Goal: Information Seeking & Learning: Learn about a topic

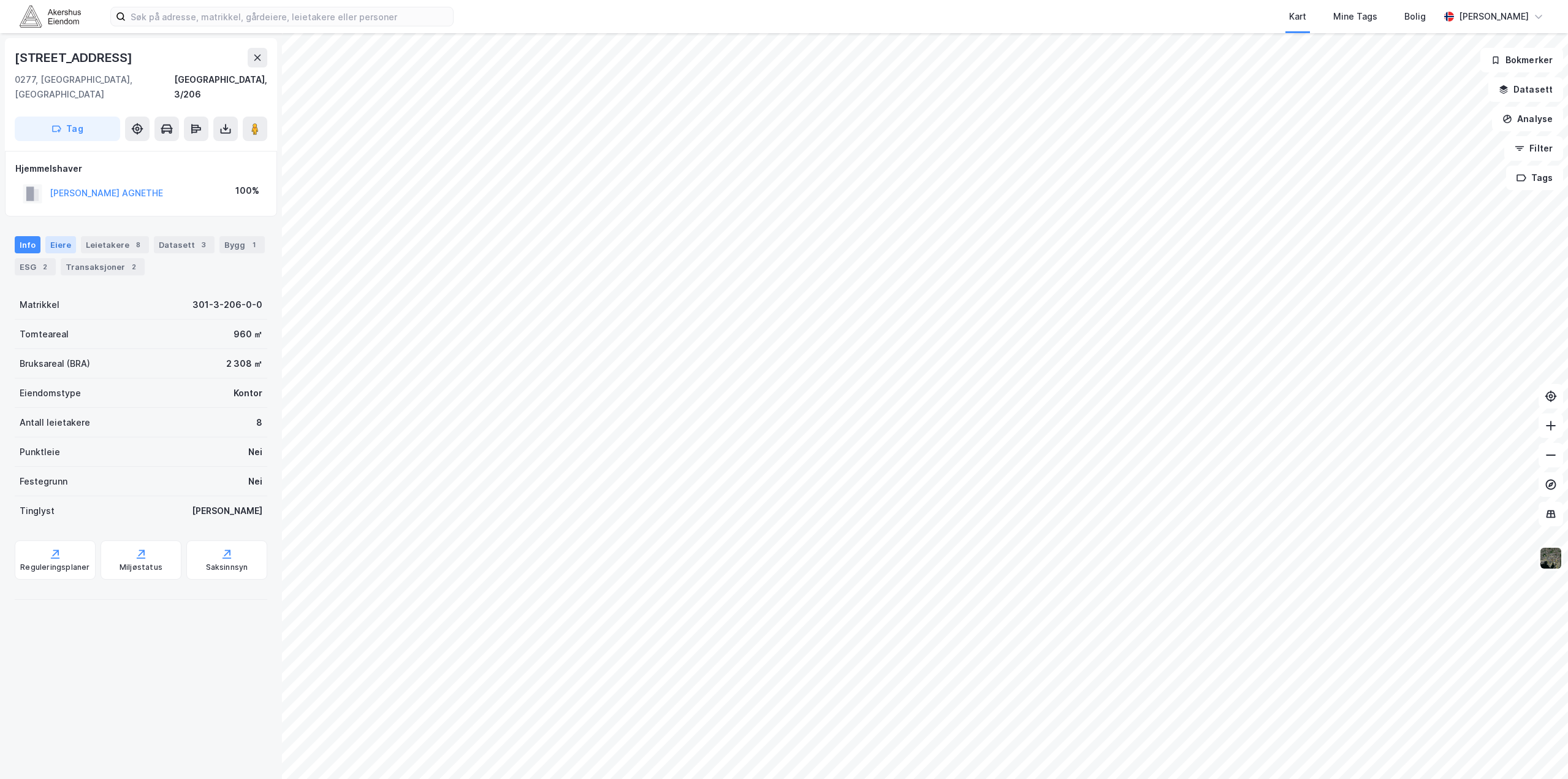
click at [65, 236] on div "Eiere" at bounding box center [60, 245] width 31 height 17
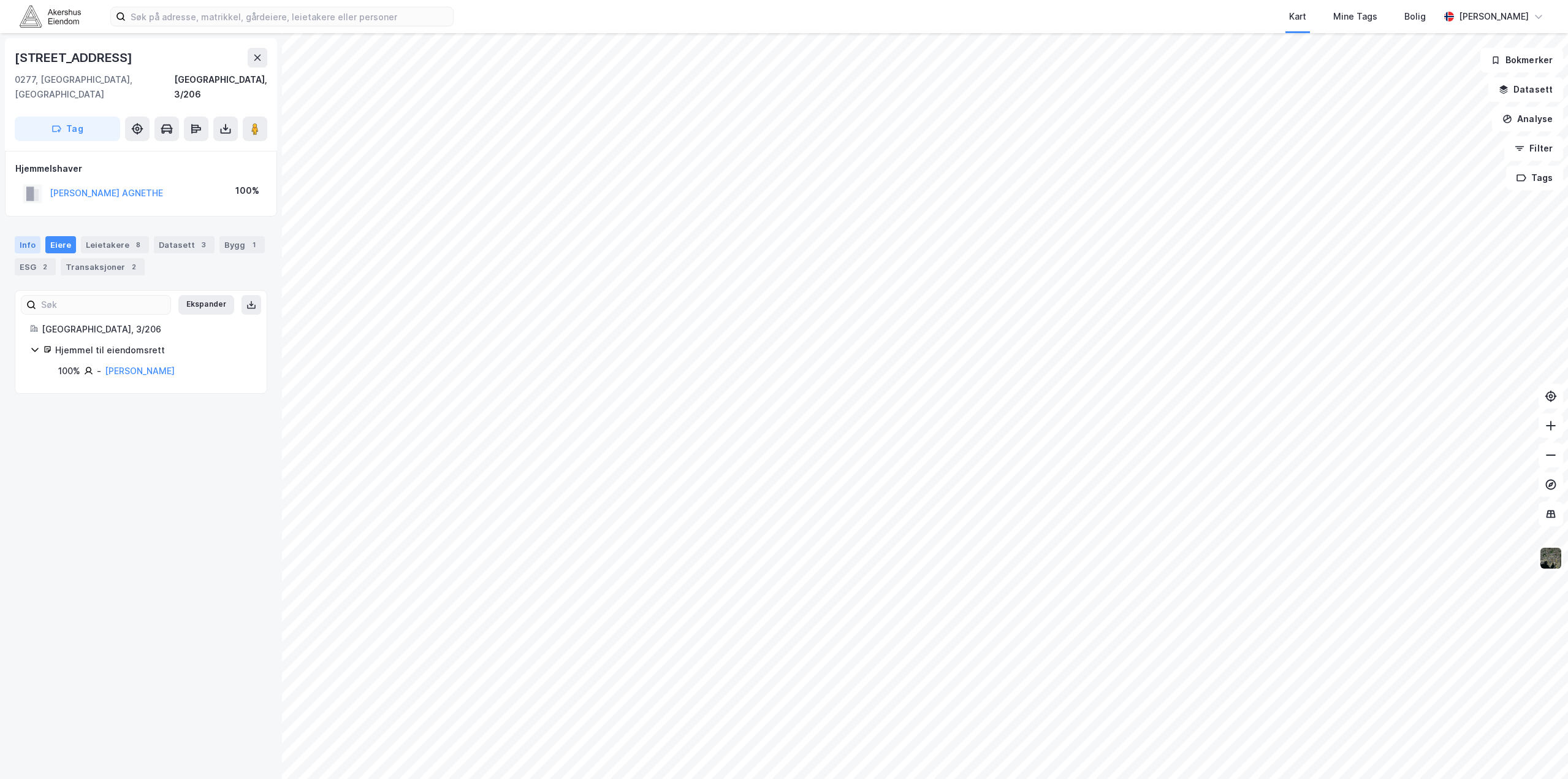
click at [34, 236] on div "Info" at bounding box center [27, 245] width 26 height 17
